Goal: Information Seeking & Learning: Learn about a topic

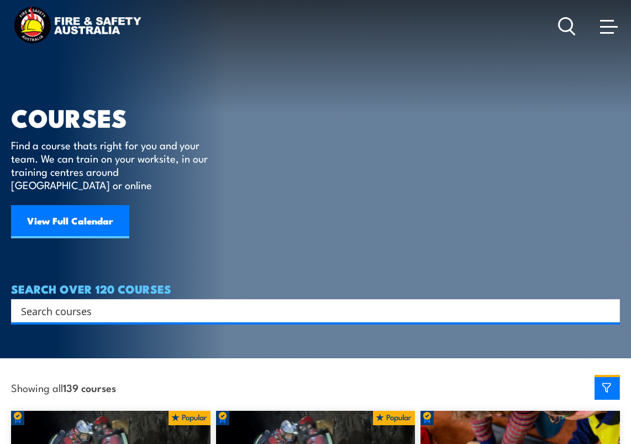
drag, startPoint x: 631, startPoint y: 17, endPoint x: 629, endPoint y: 0, distance: 16.6
click at [629, 0] on header "Courses Course Calendar Emergency Response Services Services Overview Emergency…" at bounding box center [315, 26] width 631 height 53
